Goal: Find specific page/section: Find specific page/section

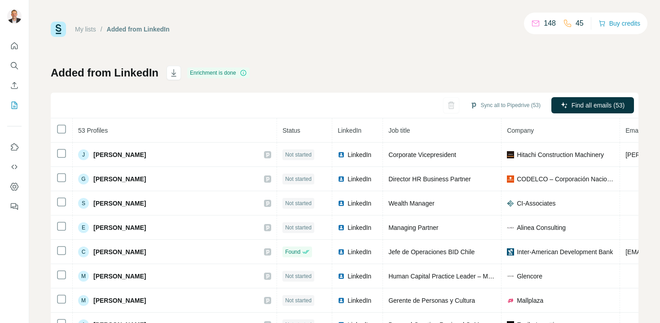
scroll to position [9, 0]
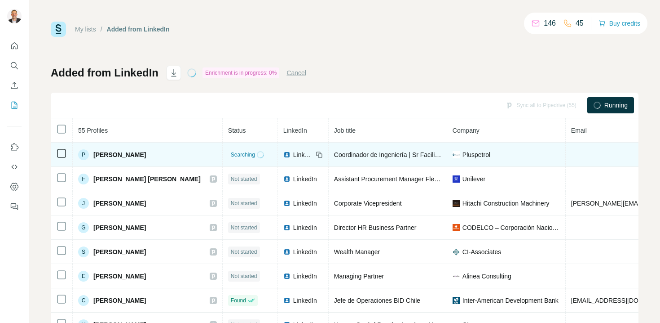
click at [127, 159] on div "P [PERSON_NAME]" at bounding box center [112, 154] width 68 height 11
click at [83, 156] on div "P" at bounding box center [83, 154] width 11 height 11
click at [316, 154] on icon at bounding box center [319, 154] width 7 height 7
